Goal: Transaction & Acquisition: Download file/media

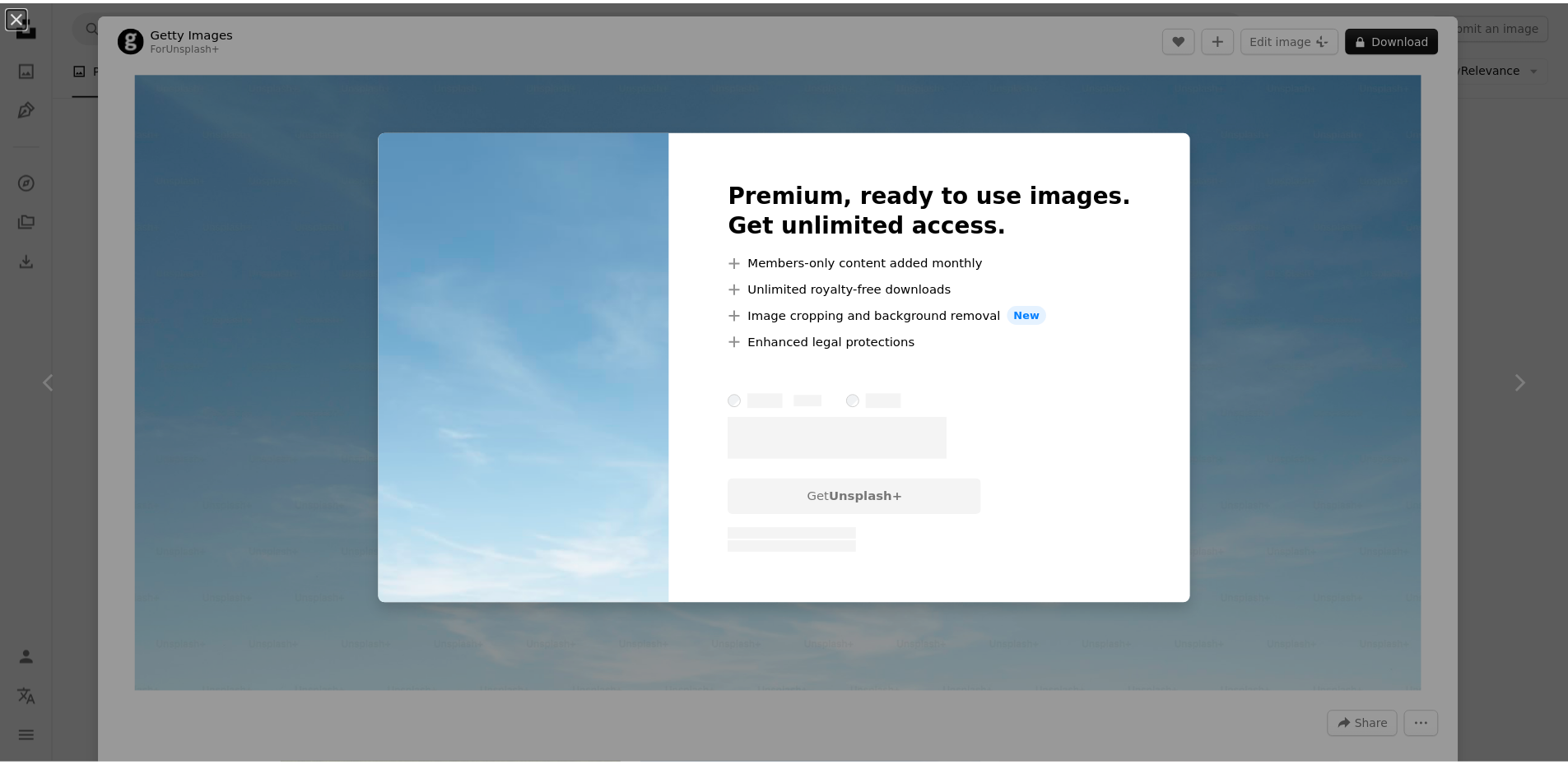
scroll to position [82, 0]
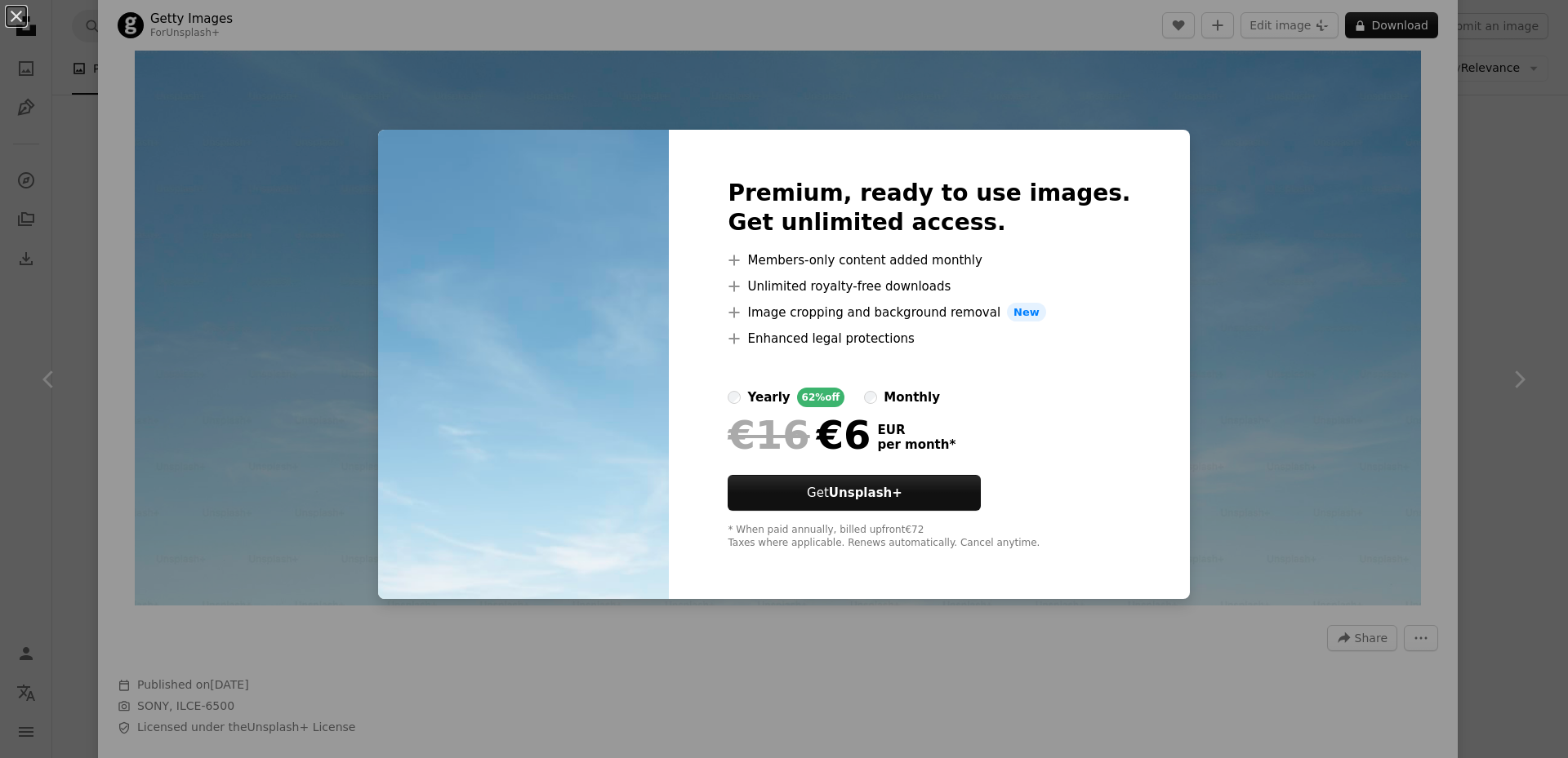
click at [1215, 308] on div "An X shape Premium, ready to use images. Get unlimited access. A plus sign Memb…" at bounding box center [784, 379] width 1568 height 758
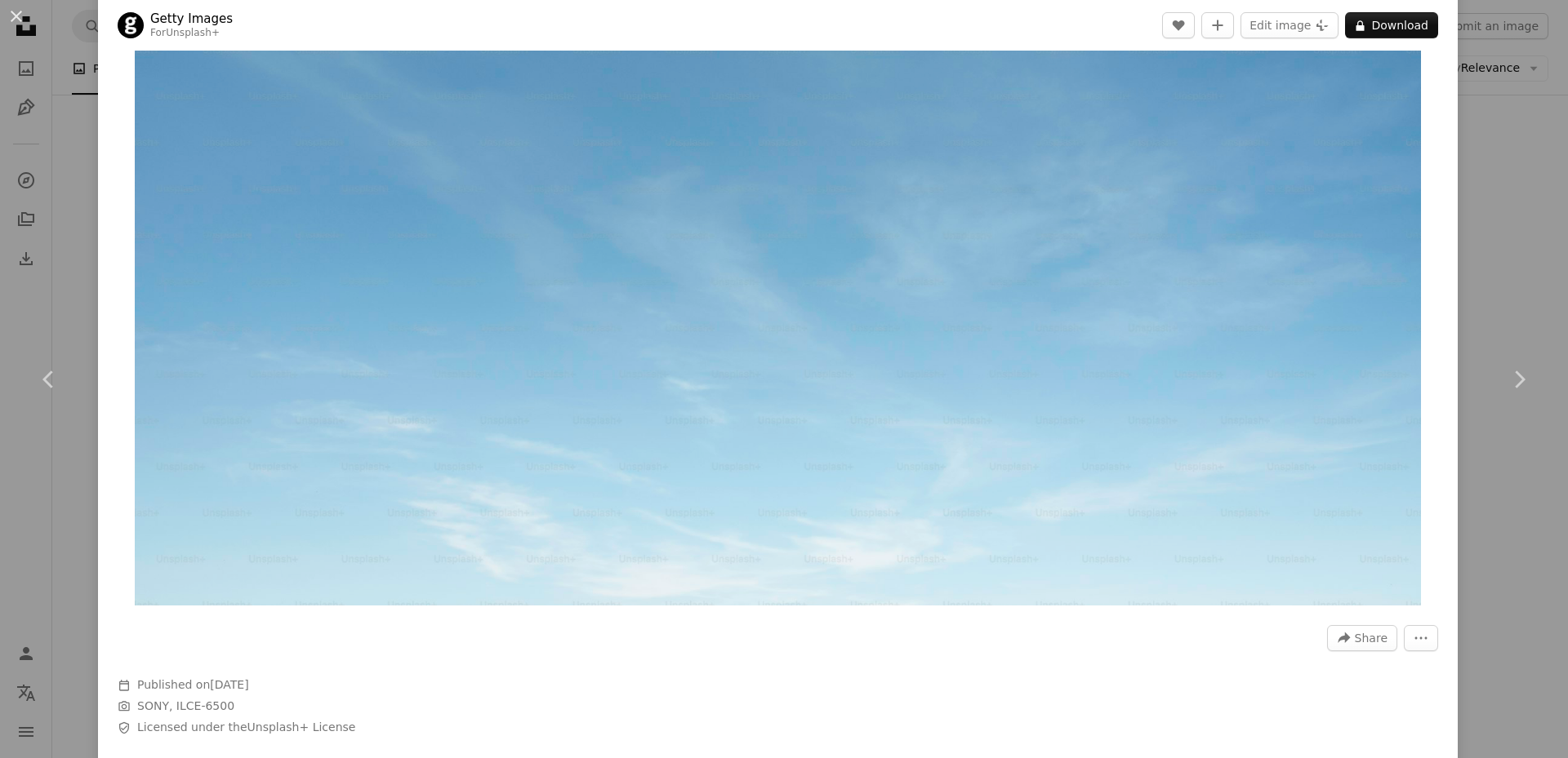
click at [1474, 48] on div "An X shape Chevron left Chevron right Getty Images For Unsplash+ A heart A plus…" at bounding box center [784, 379] width 1568 height 758
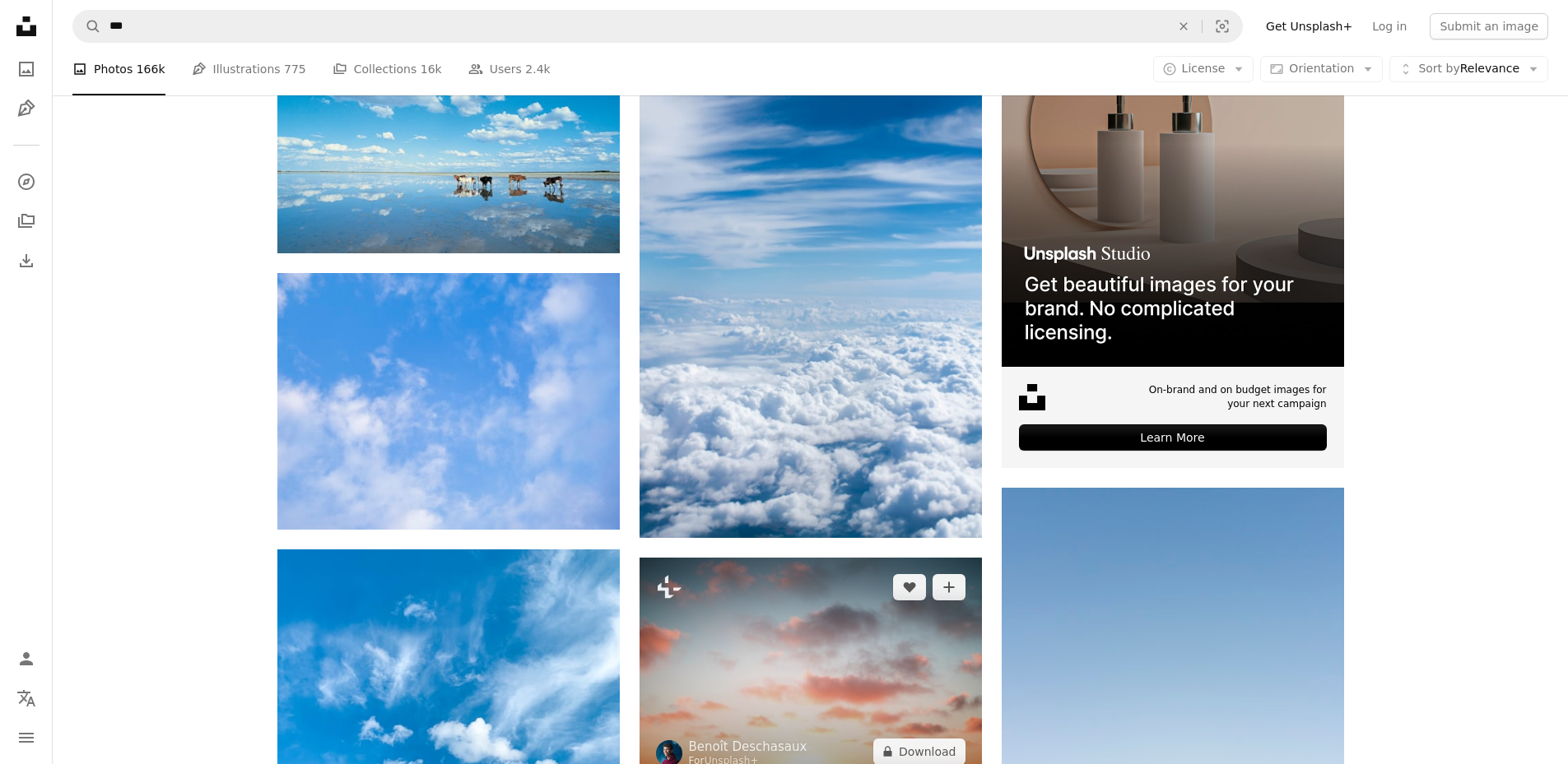
type input "***"
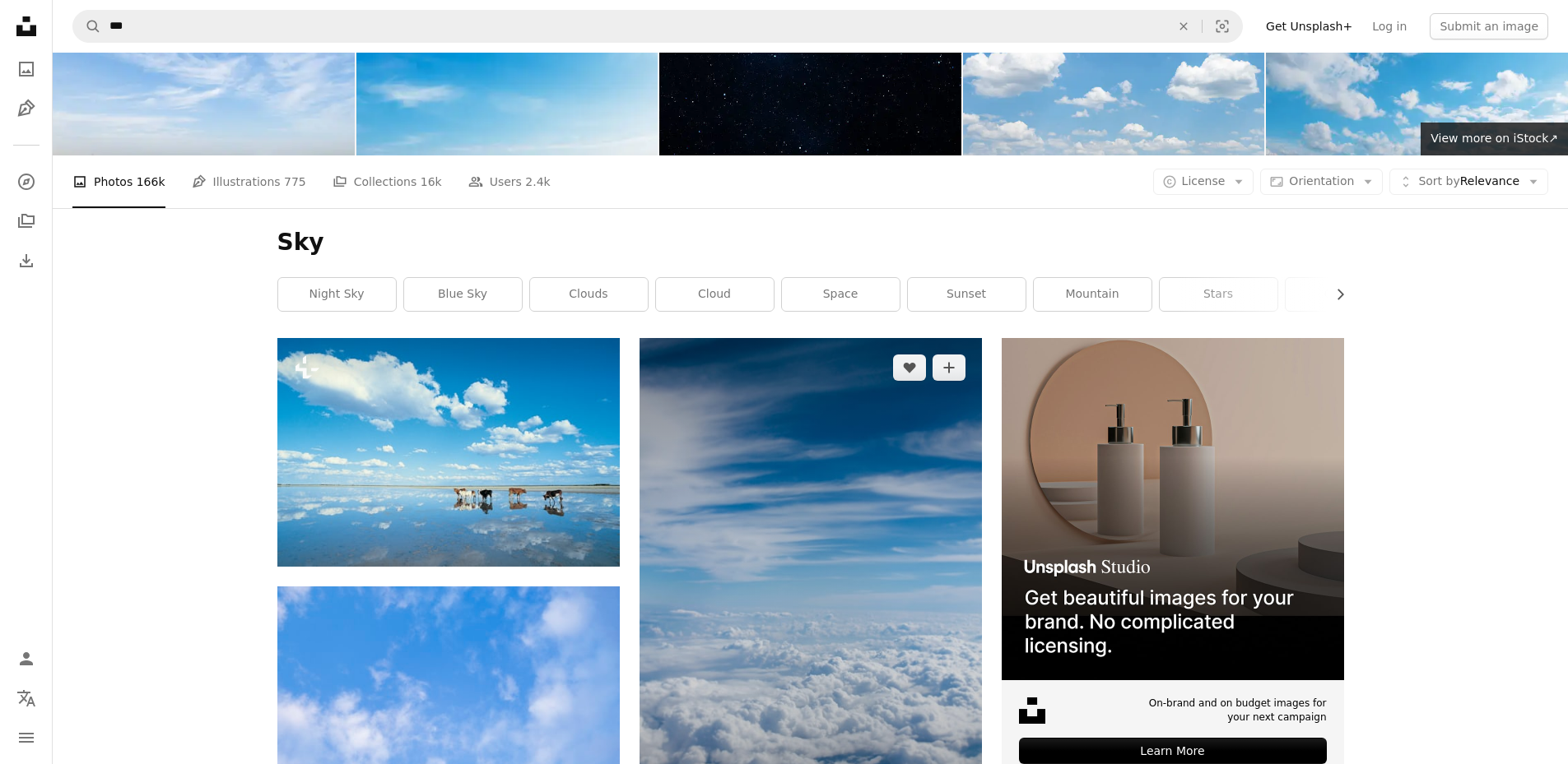
scroll to position [82, 0]
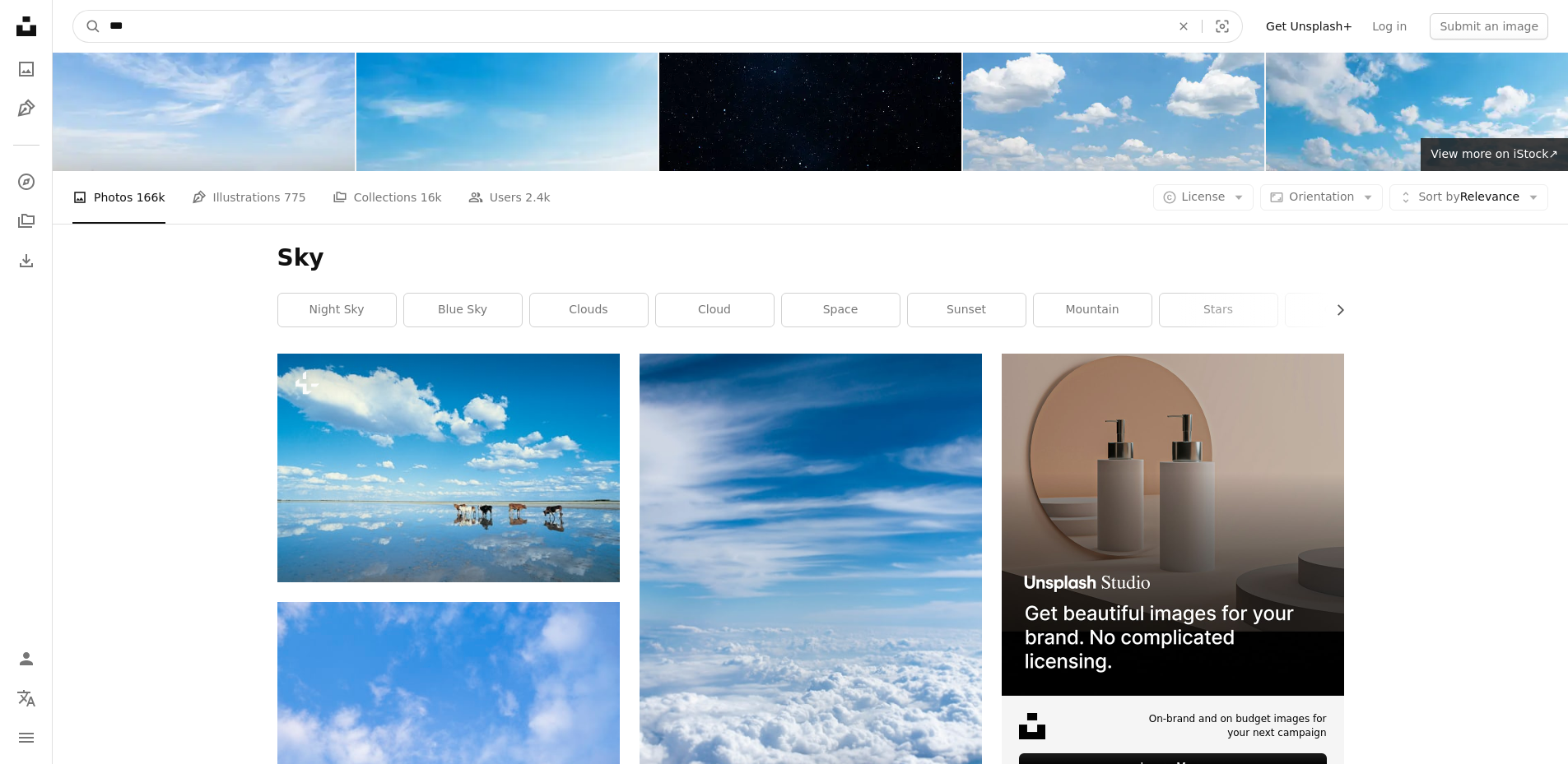
click at [313, 35] on input "***" at bounding box center [633, 26] width 1064 height 32
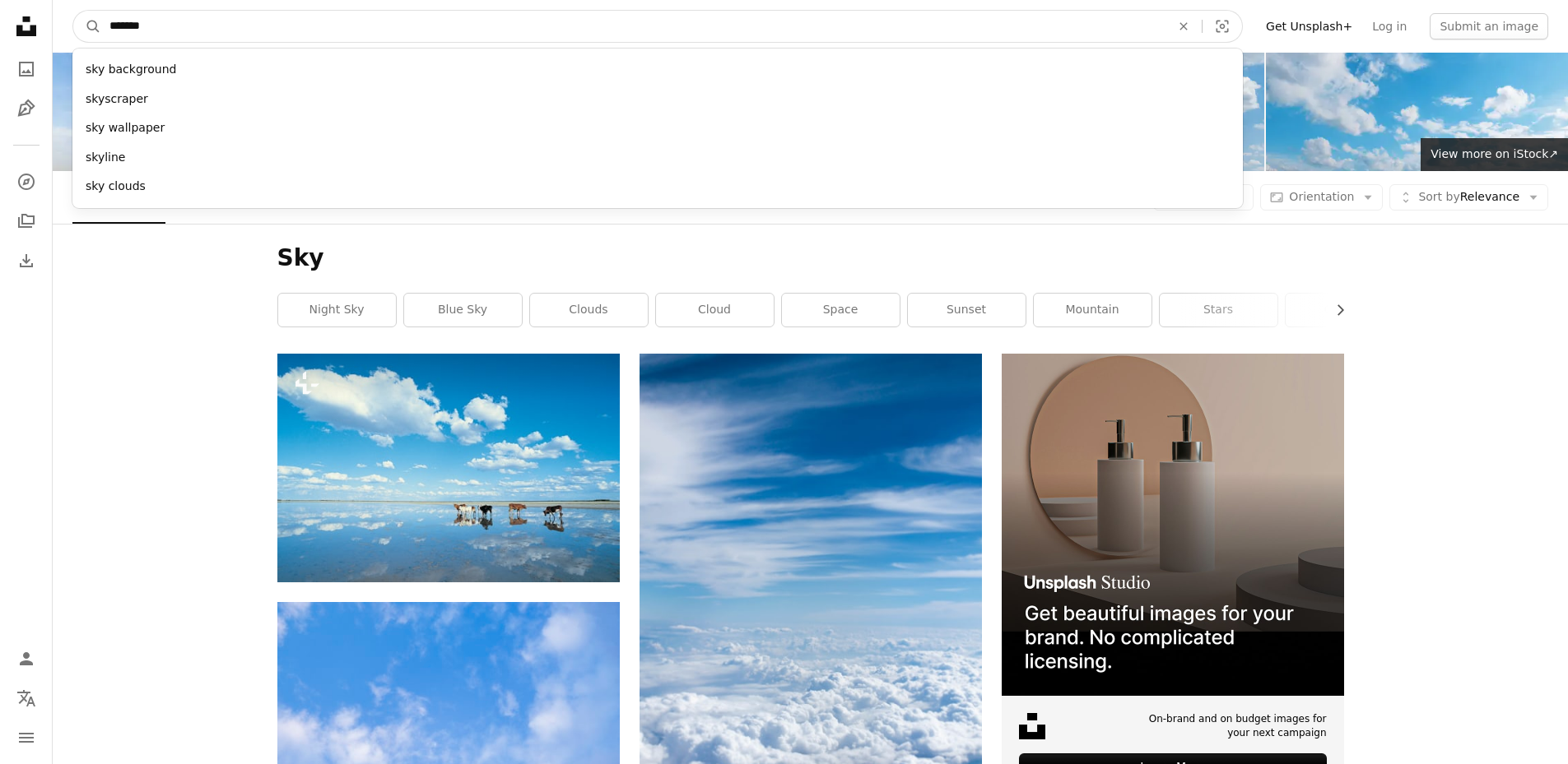
type input "********"
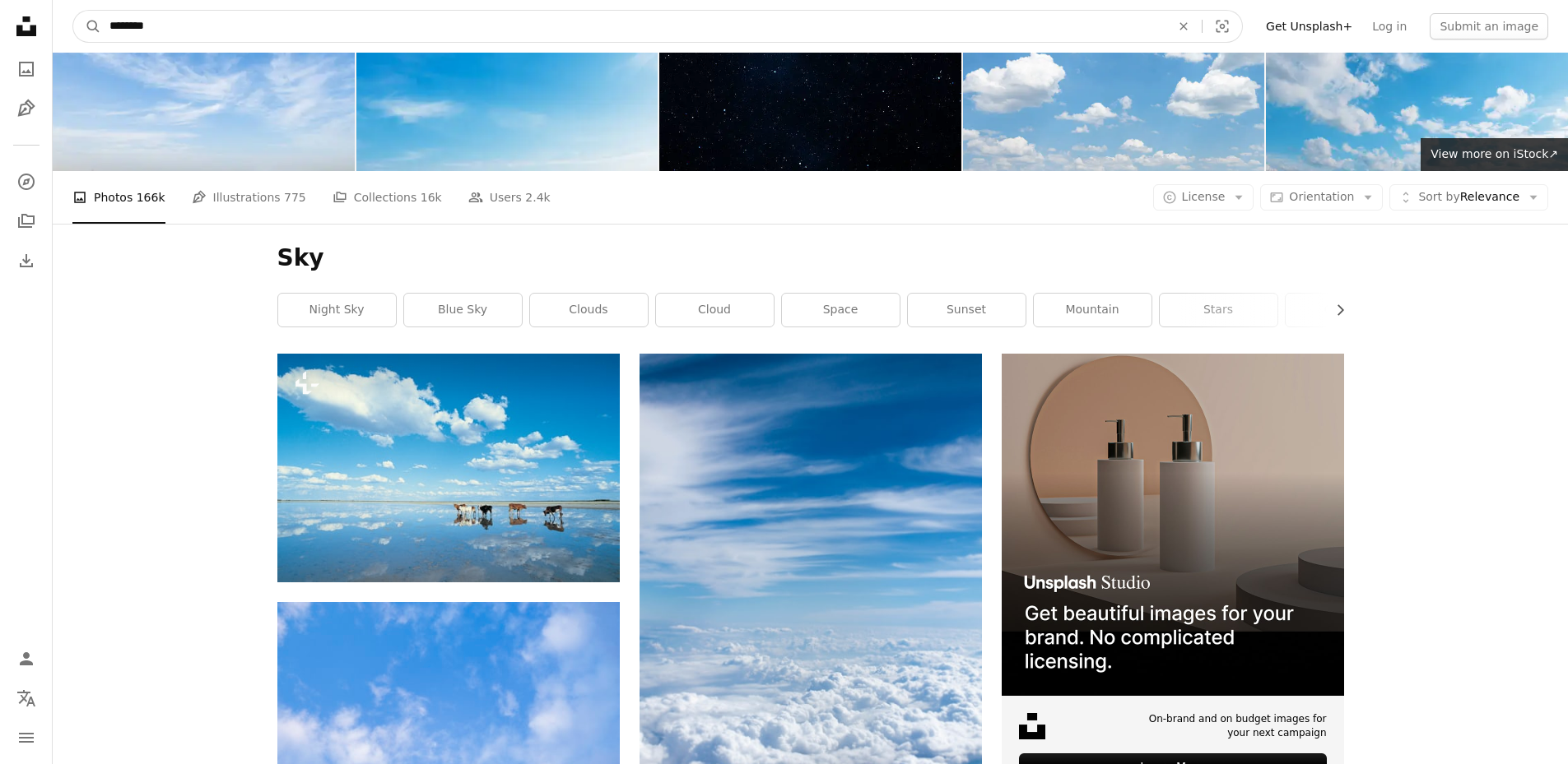
click button "A magnifying glass" at bounding box center [88, 26] width 28 height 32
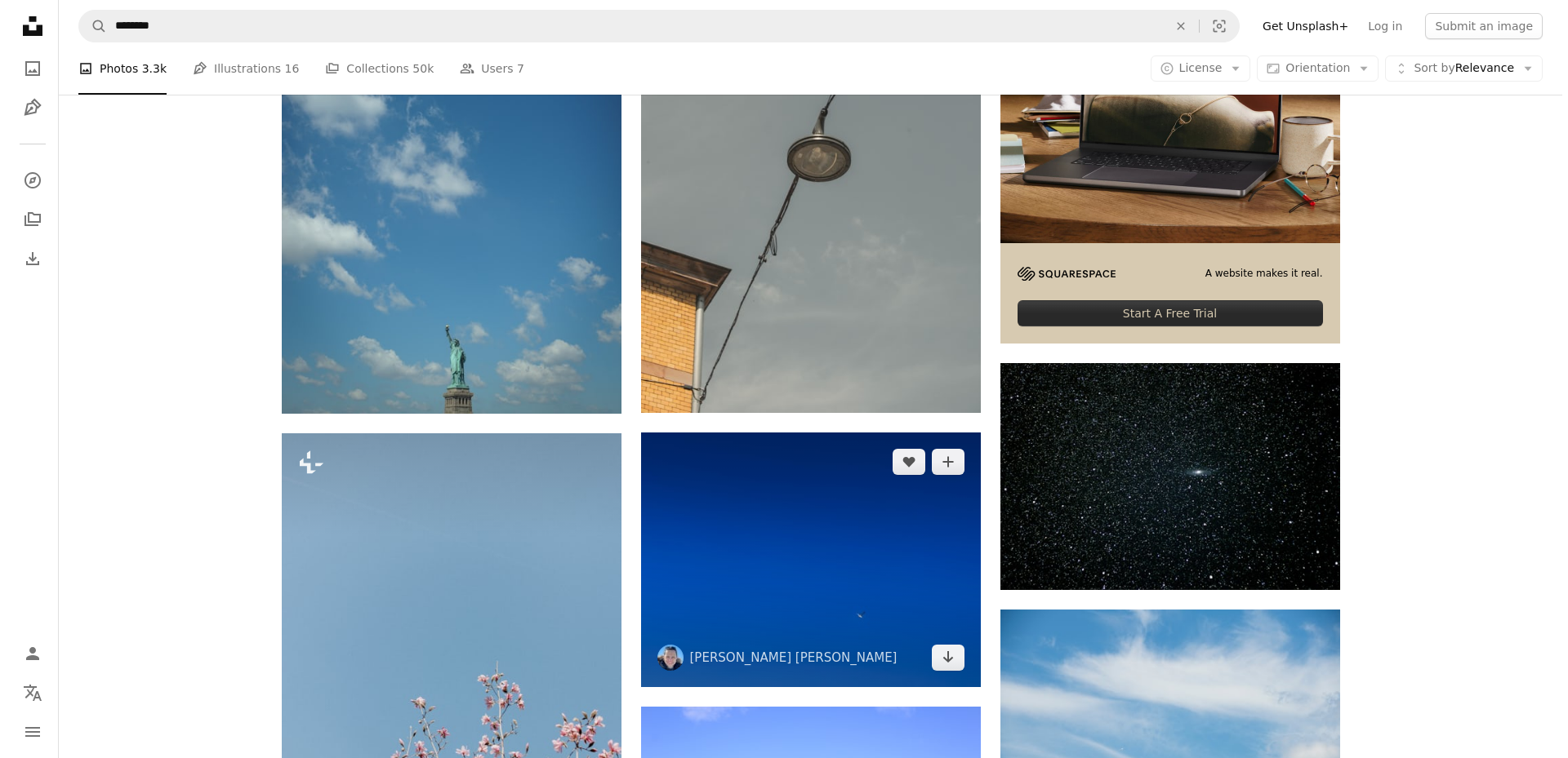
scroll to position [490, 0]
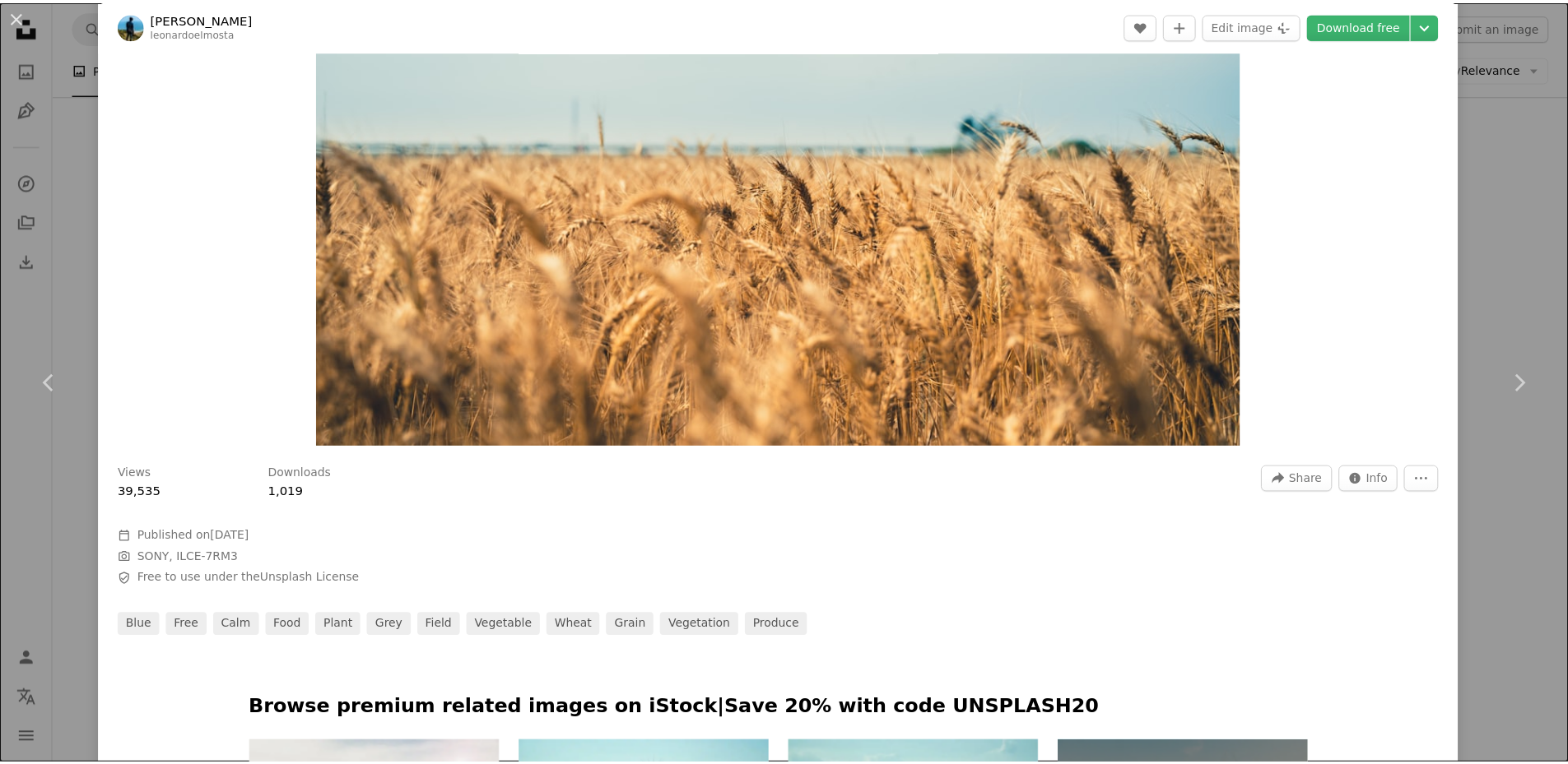
scroll to position [576, 0]
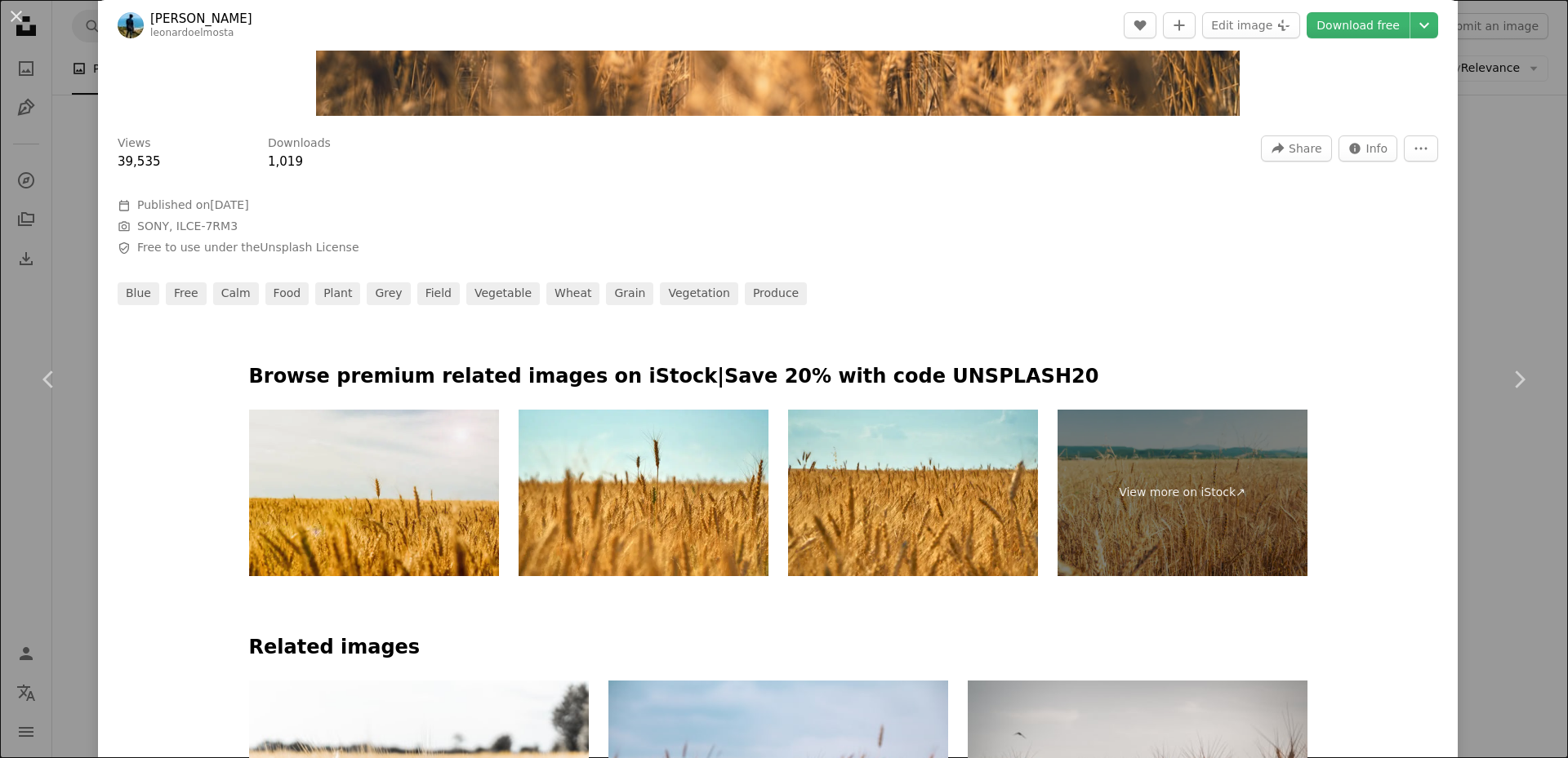
click at [1485, 84] on div "An X shape Chevron left Chevron right [PERSON_NAME] leonardoelmosta A heart A p…" at bounding box center [784, 379] width 1568 height 758
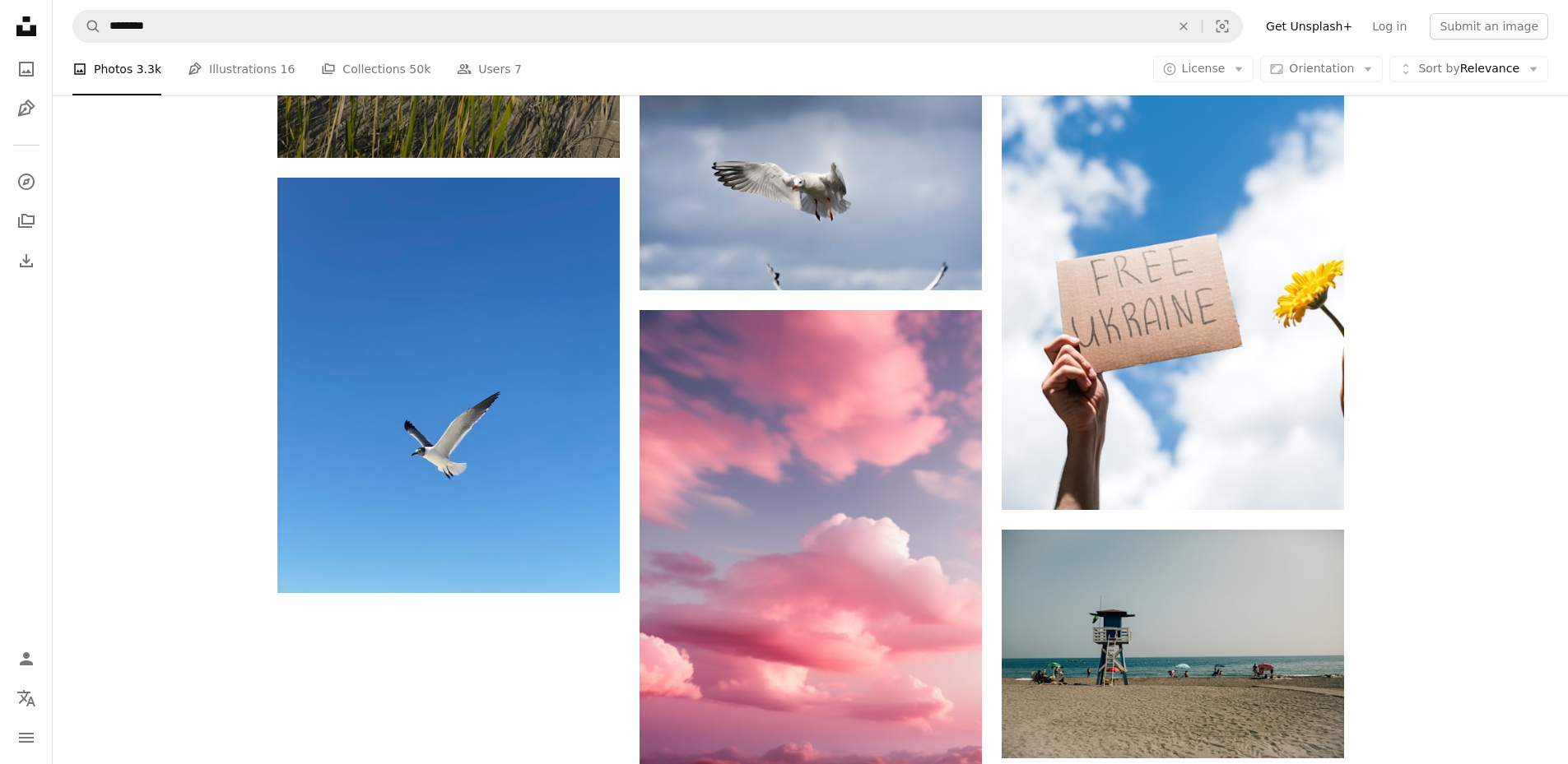
scroll to position [2221, 0]
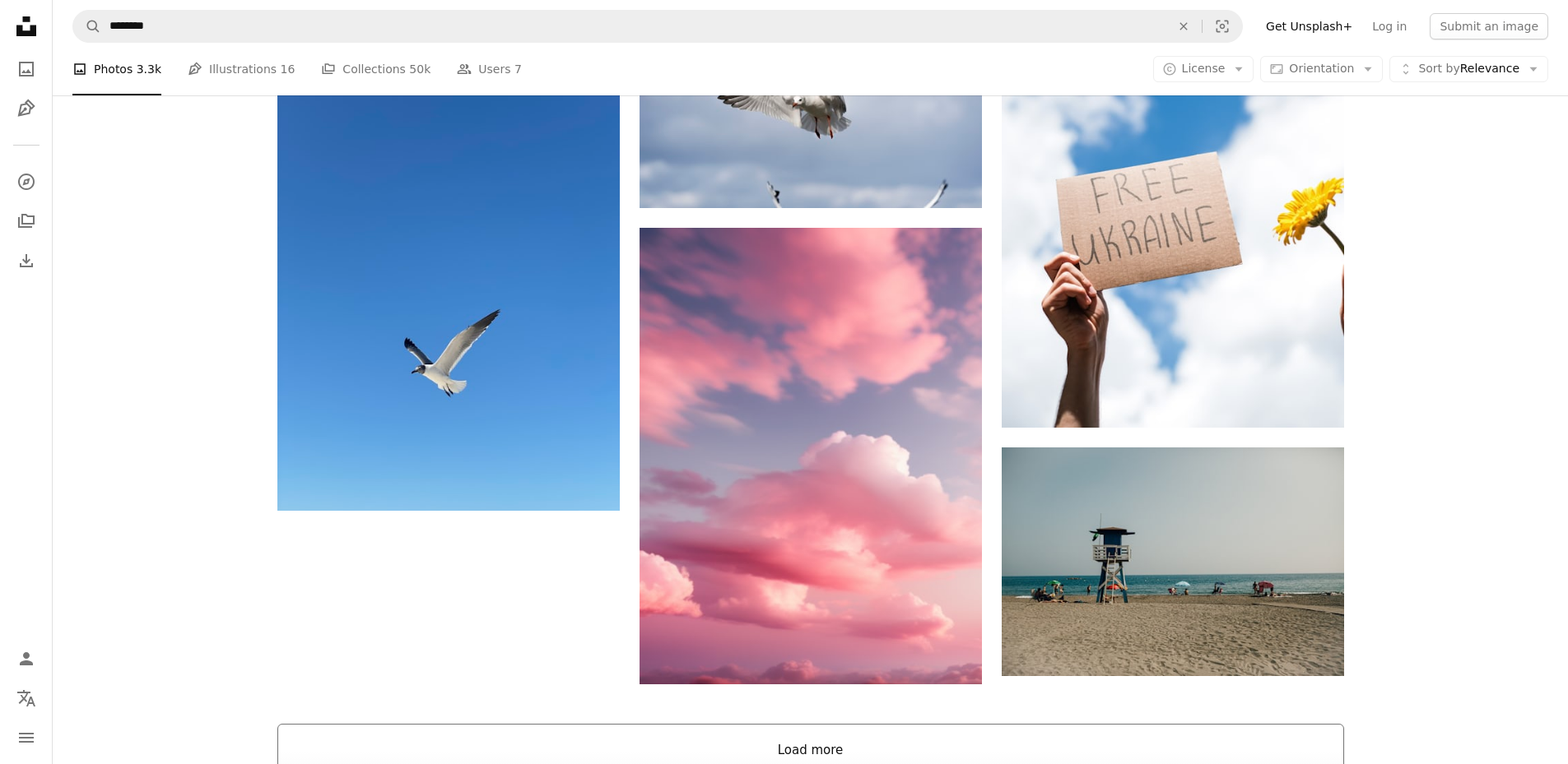
click at [923, 724] on button "Load more" at bounding box center [811, 750] width 1066 height 53
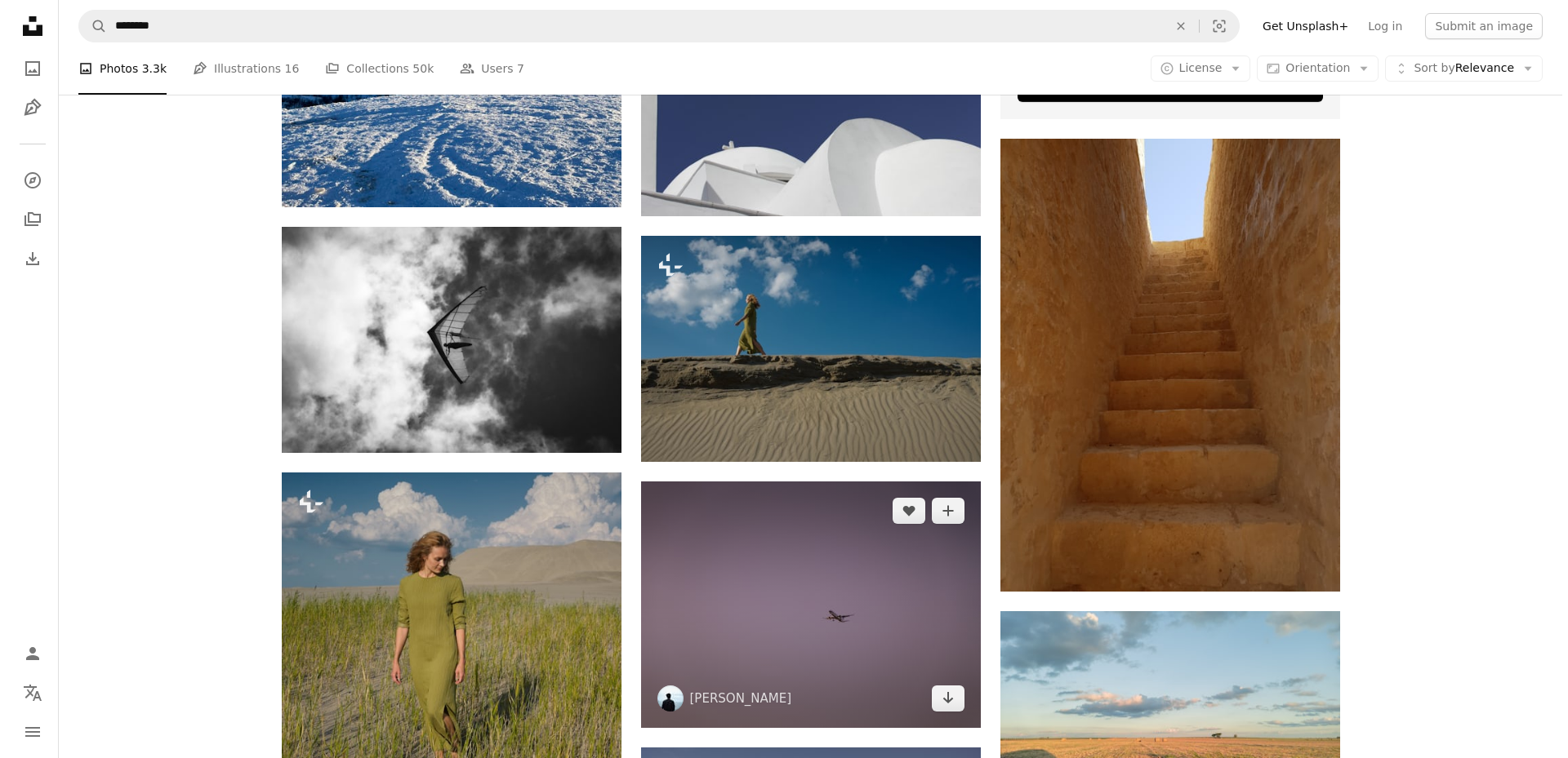
scroll to position [6203, 0]
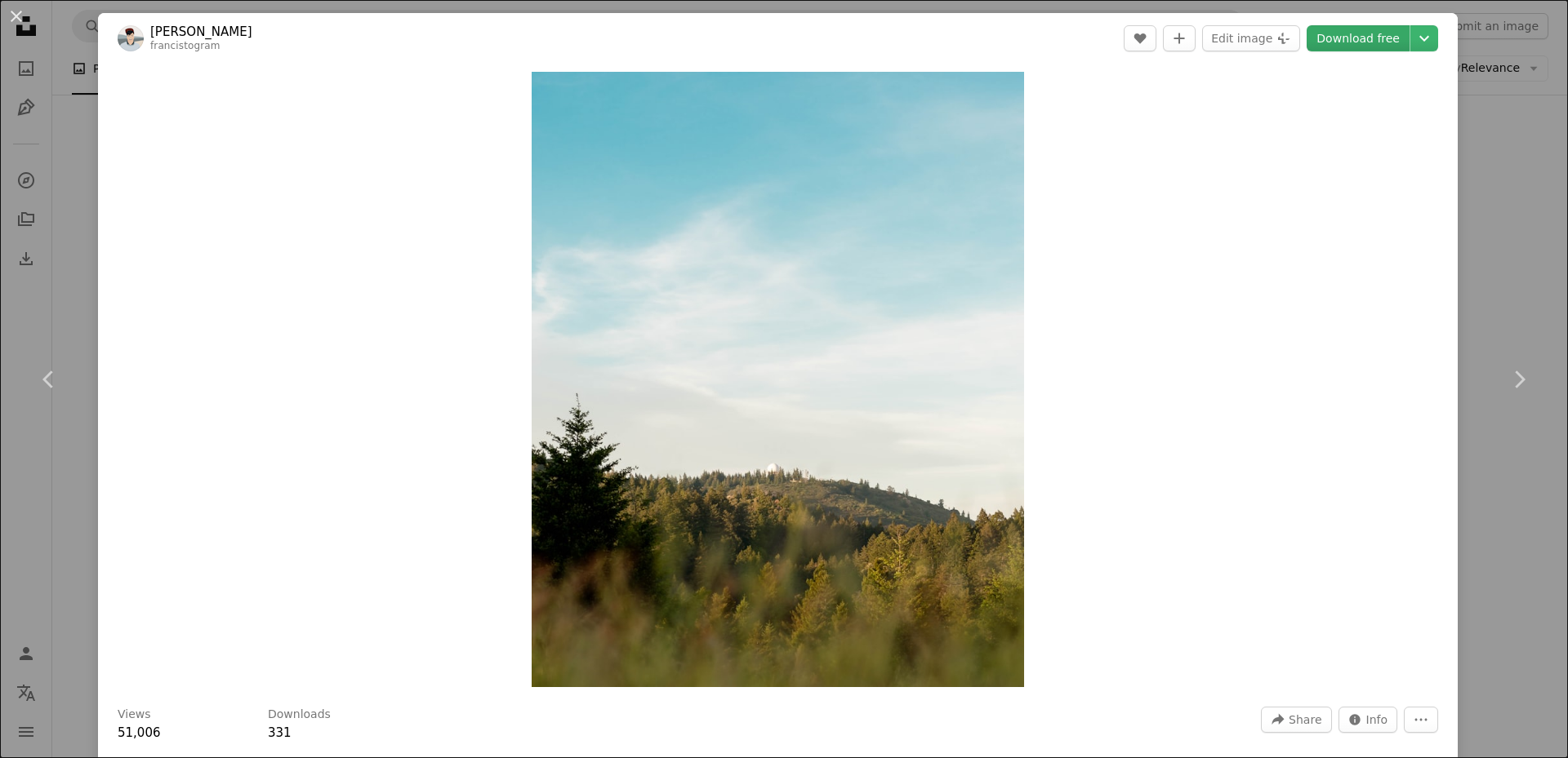
click at [1327, 41] on link "Download free" at bounding box center [1358, 38] width 103 height 26
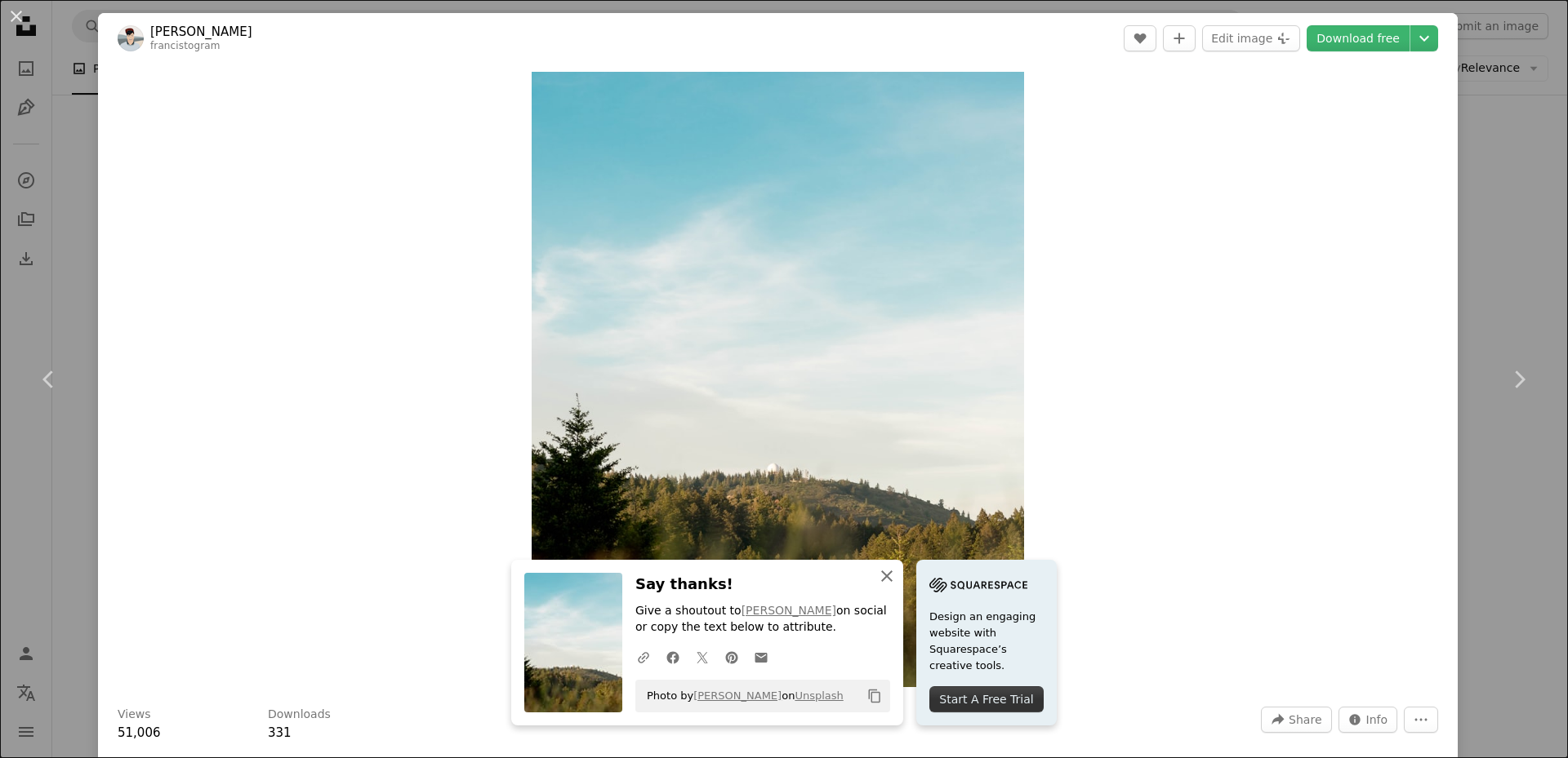
click at [896, 579] on icon "An X shape" at bounding box center [886, 576] width 20 height 20
